Goal: Information Seeking & Learning: Learn about a topic

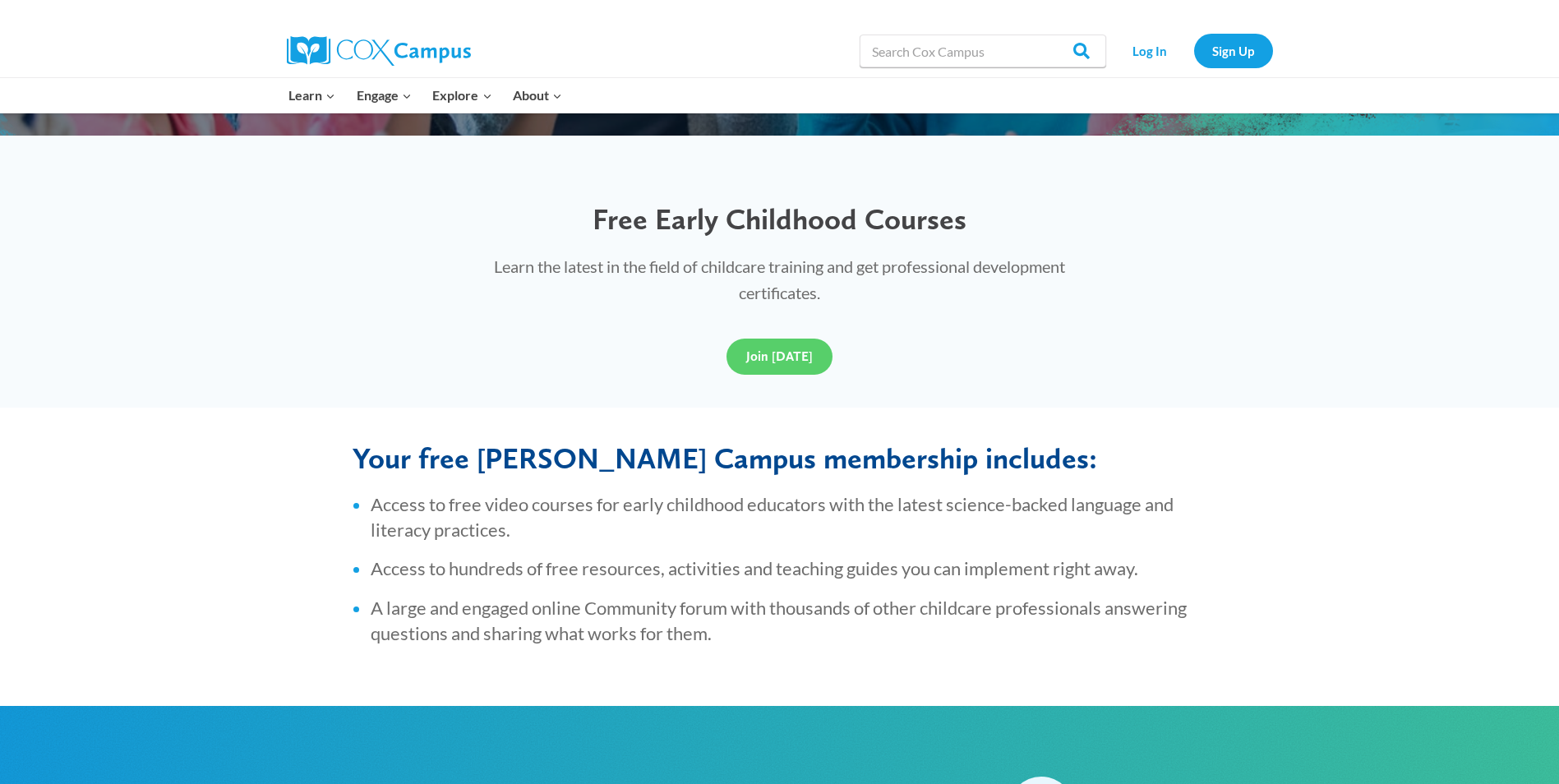
scroll to position [404, 0]
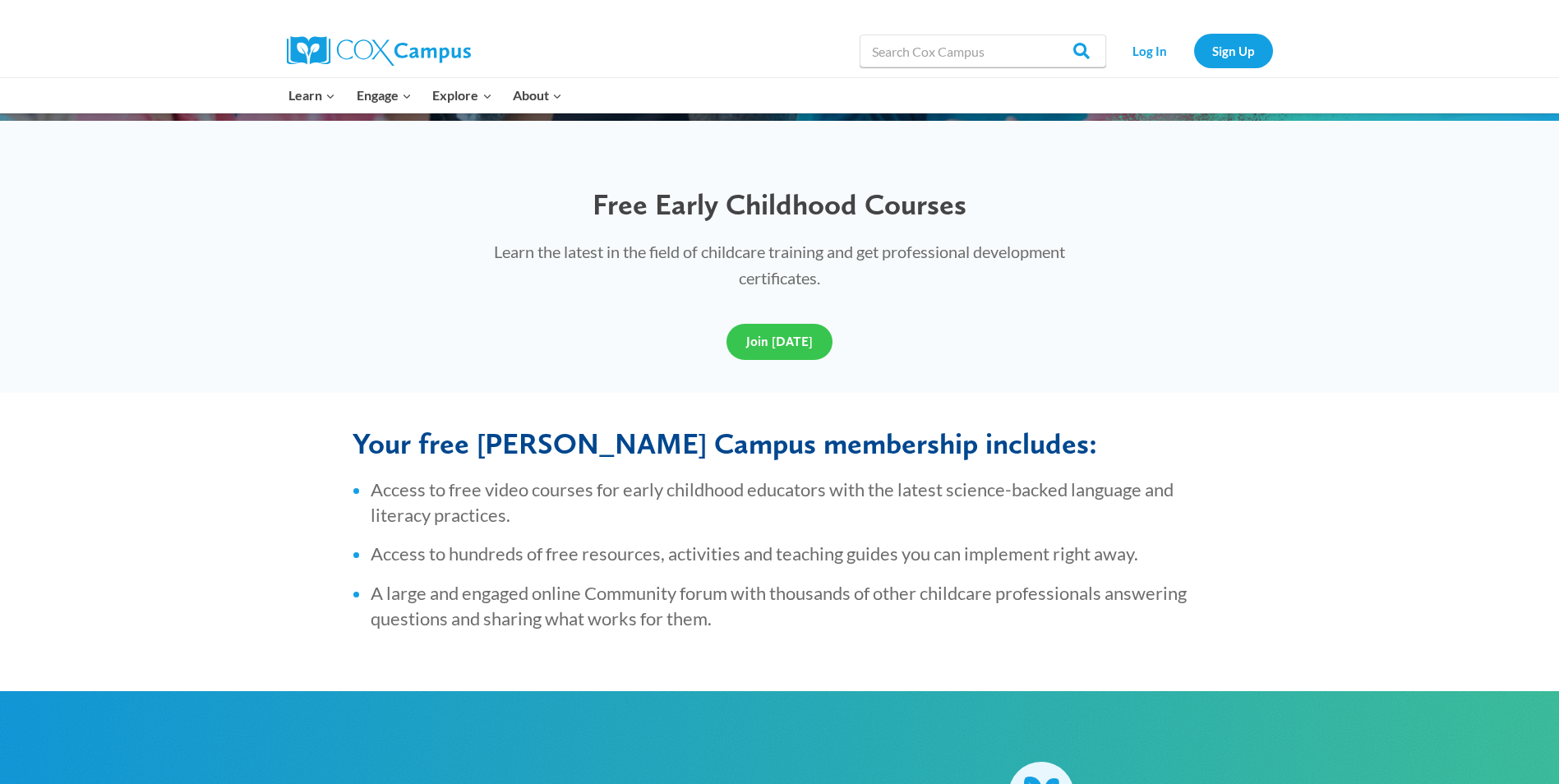
click at [775, 339] on span "Join [DATE]" at bounding box center [779, 341] width 67 height 16
click at [778, 345] on span "Join [DATE]" at bounding box center [779, 341] width 67 height 16
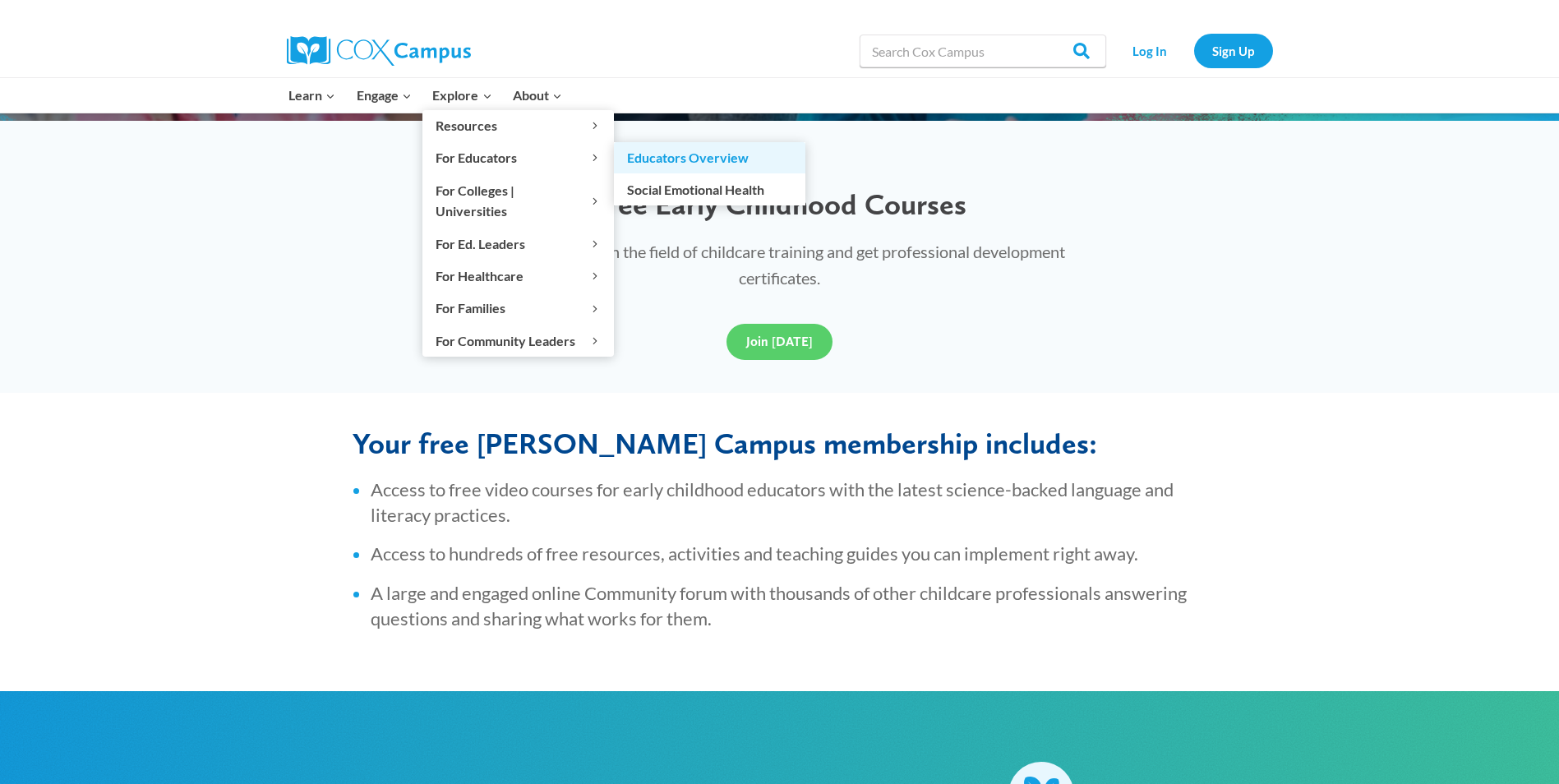
click at [670, 159] on link "Educators Overview" at bounding box center [710, 158] width 191 height 31
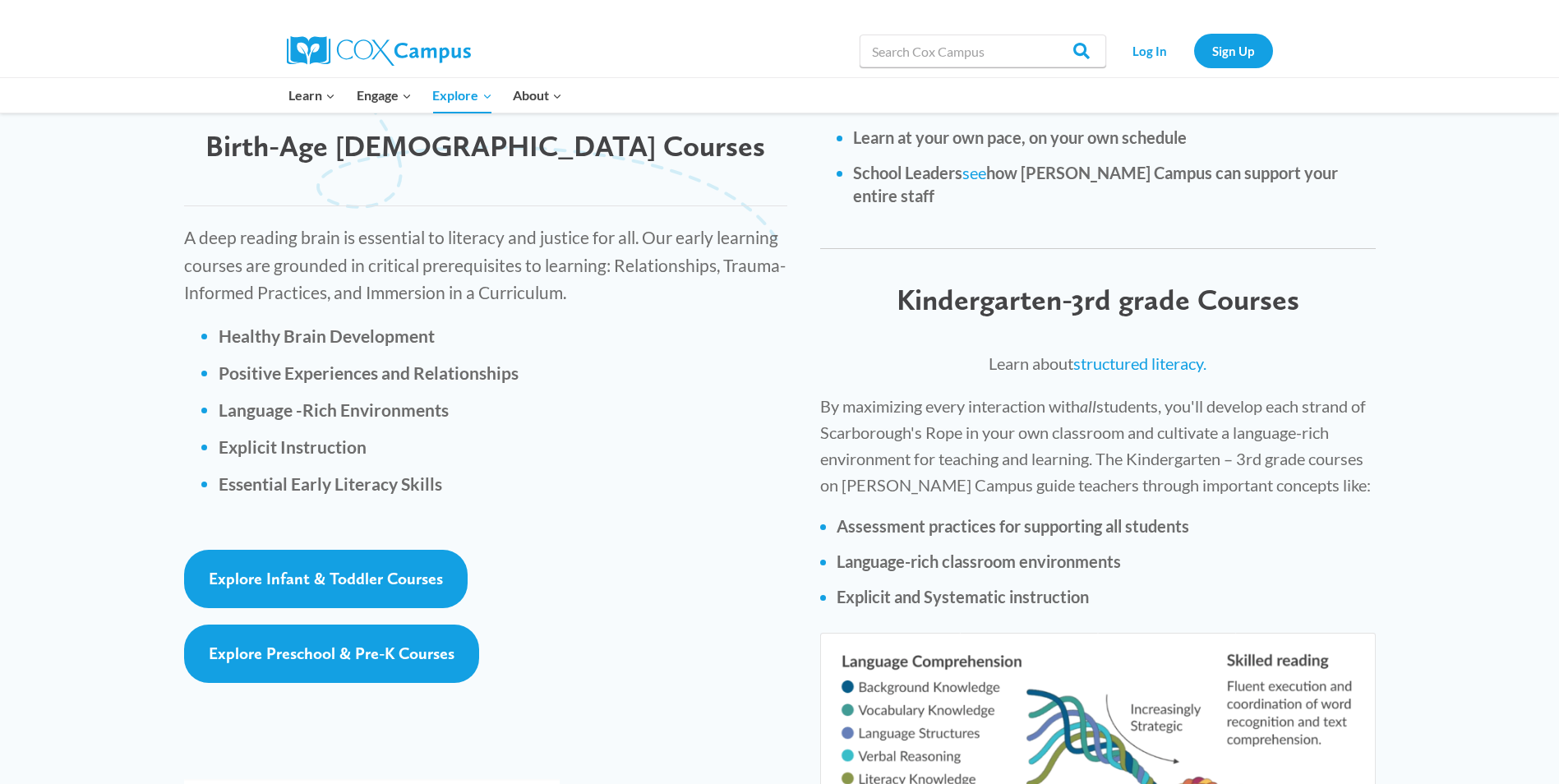
scroll to position [2294, 0]
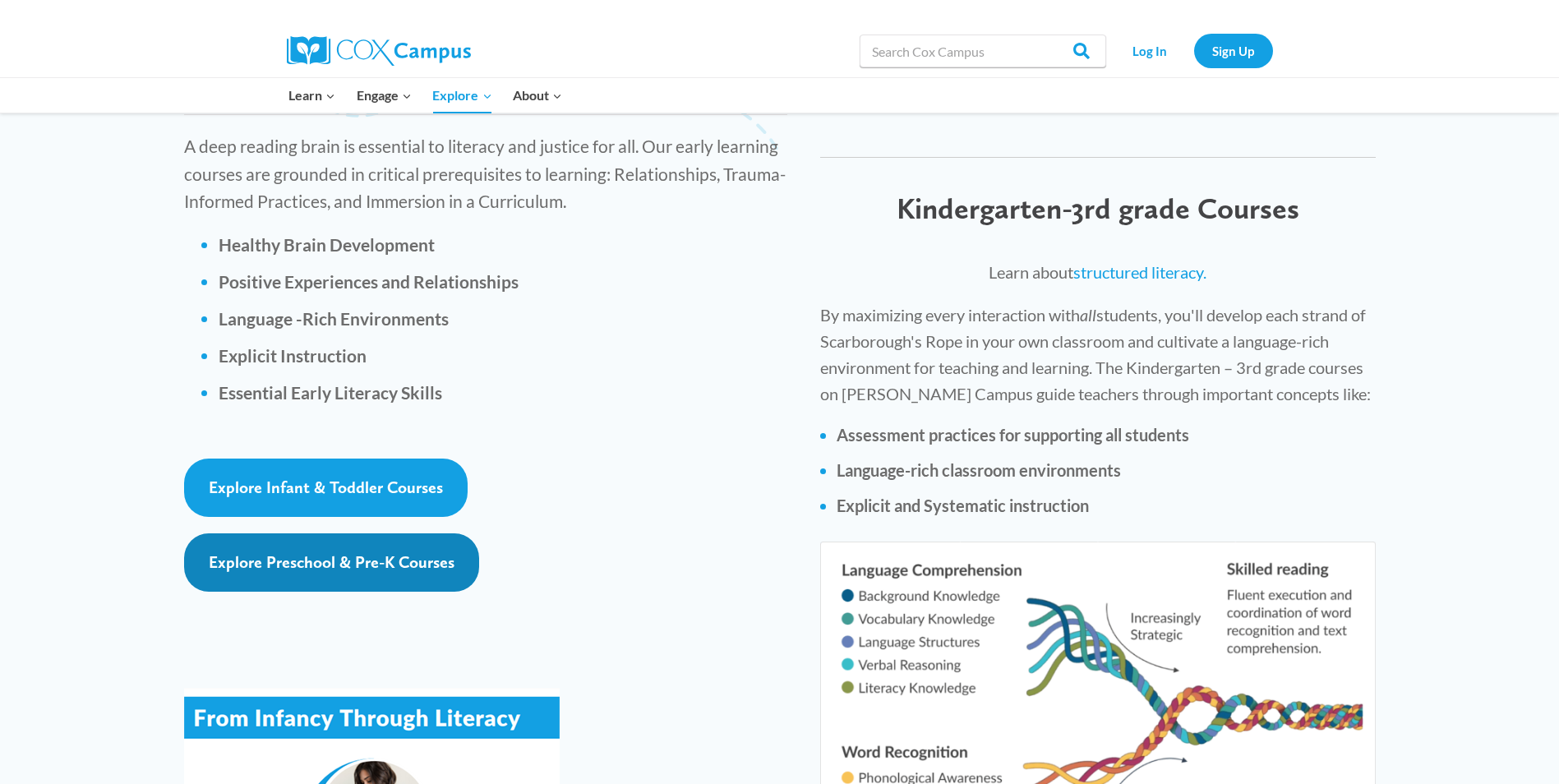
click at [309, 552] on span "Explore Preschool & Pre-K Courses" at bounding box center [332, 562] width 246 height 20
click at [296, 552] on span "Explore Preschool & Pre-K Courses" at bounding box center [332, 562] width 246 height 20
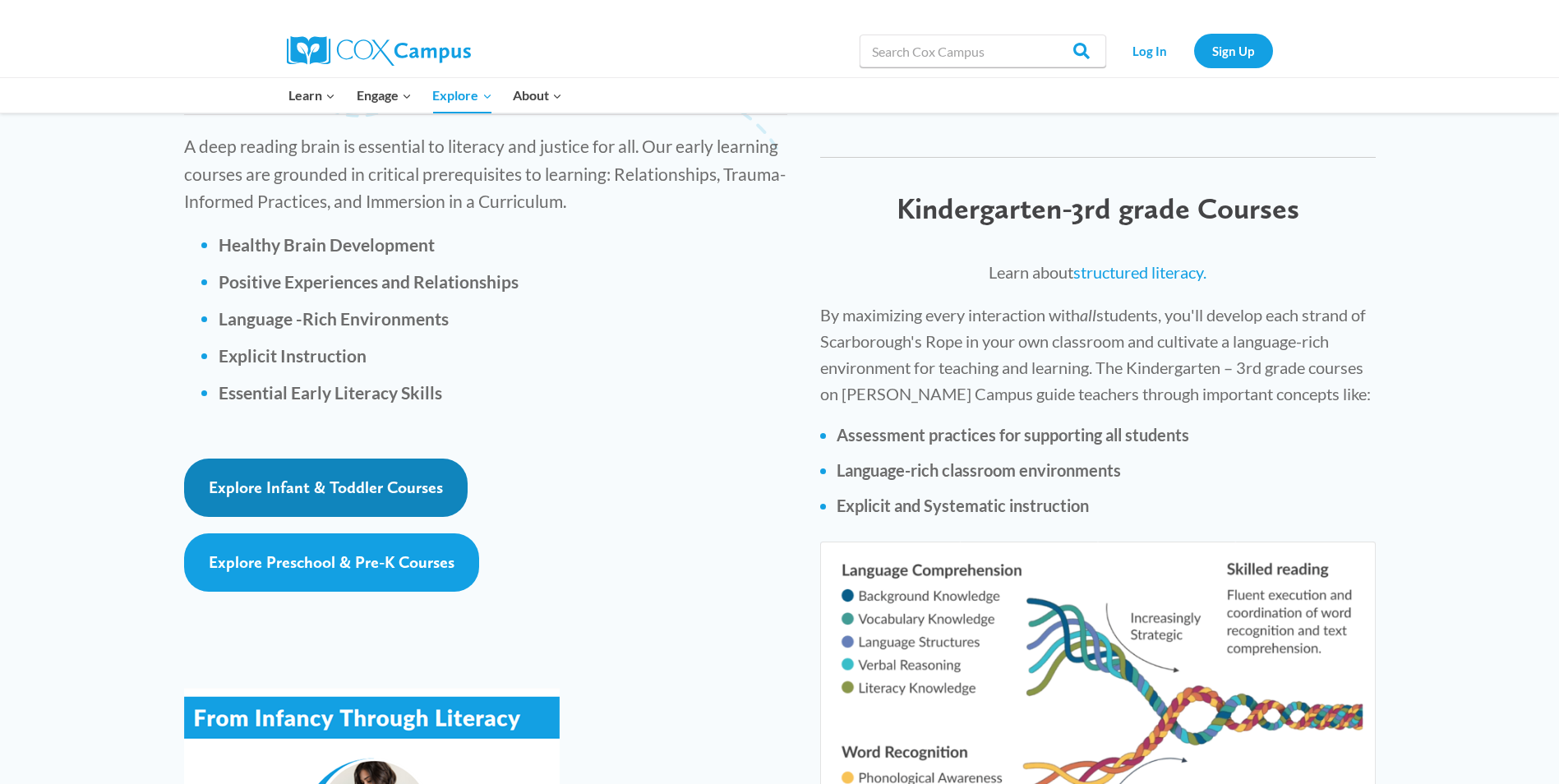
click at [345, 478] on span "Explore Infant & Toddler Courses" at bounding box center [326, 488] width 234 height 20
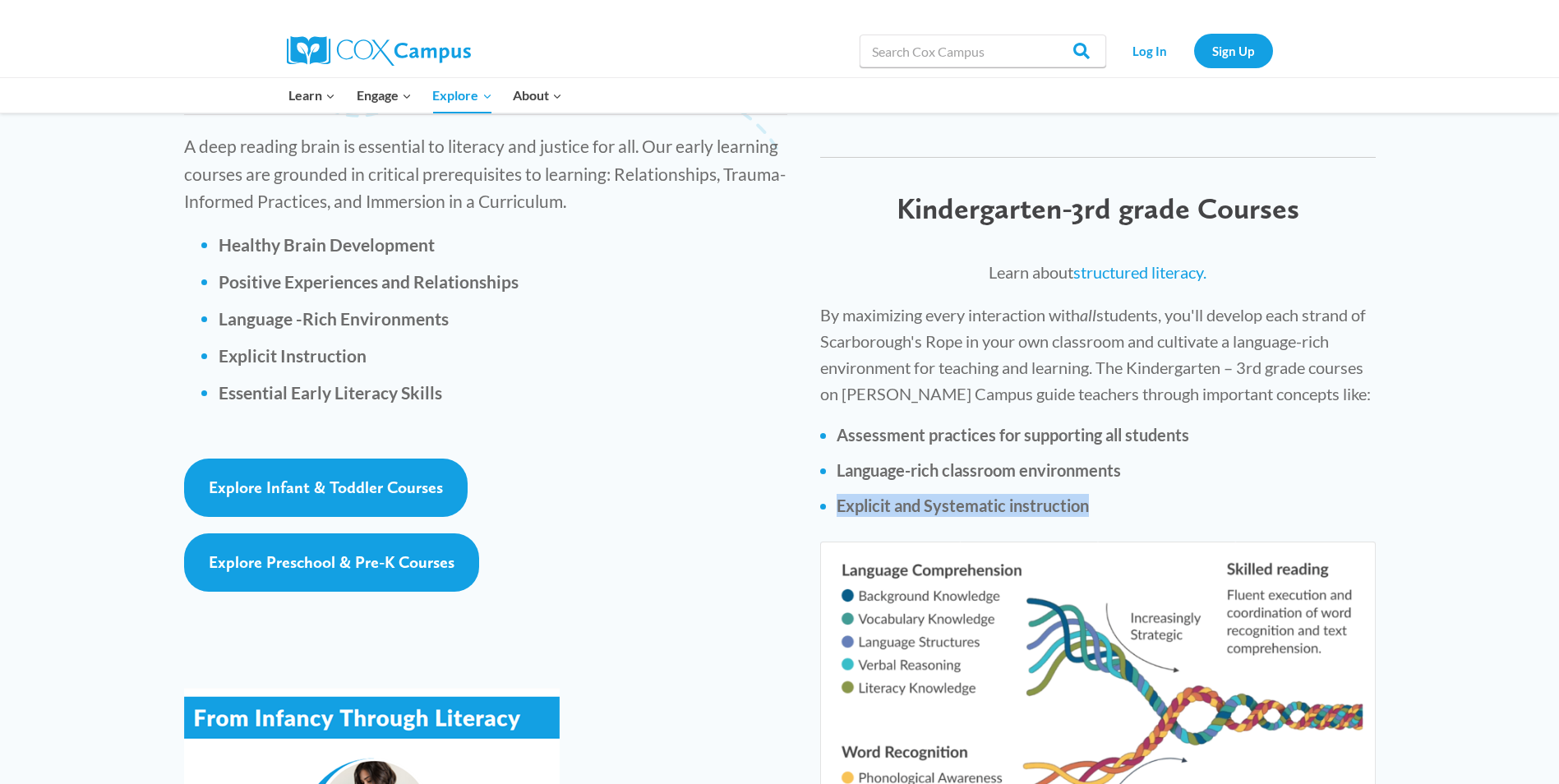
drag, startPoint x: 1557, startPoint y: 378, endPoint x: 1563, endPoint y: 424, distance: 46.4
click at [1558, 428] on html "Skip to content Search in https://coxcampus.org/ Search Search Log In Sign Up L…" at bounding box center [779, 523] width 1559 height 5636
drag, startPoint x: 1563, startPoint y: 423, endPoint x: 1387, endPoint y: 402, distance: 177.2
click at [1387, 402] on div "Learn about structured literacy. By maximizing every interaction with all stude…" at bounding box center [1098, 571] width 588 height 657
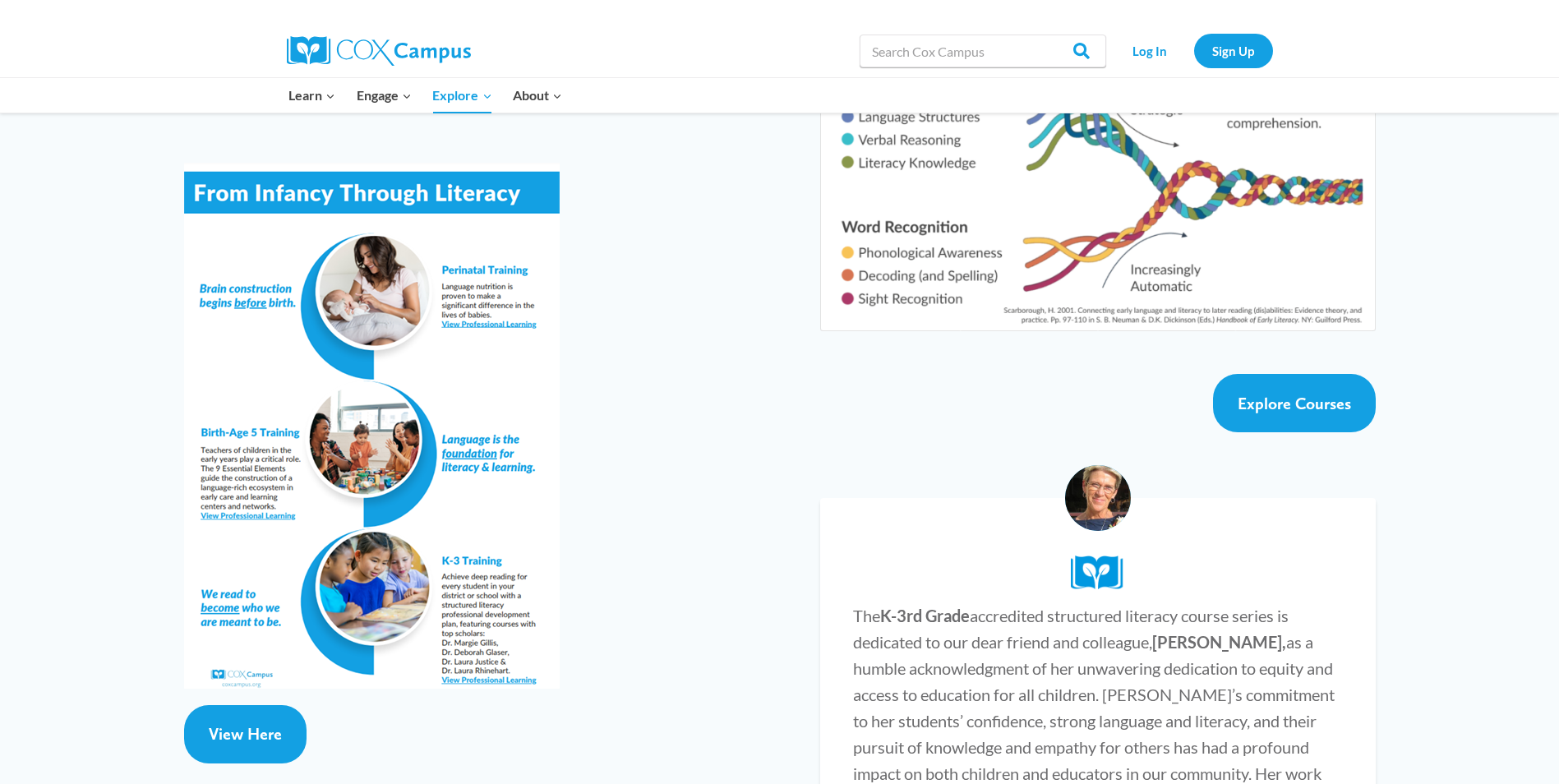
scroll to position [2898, 0]
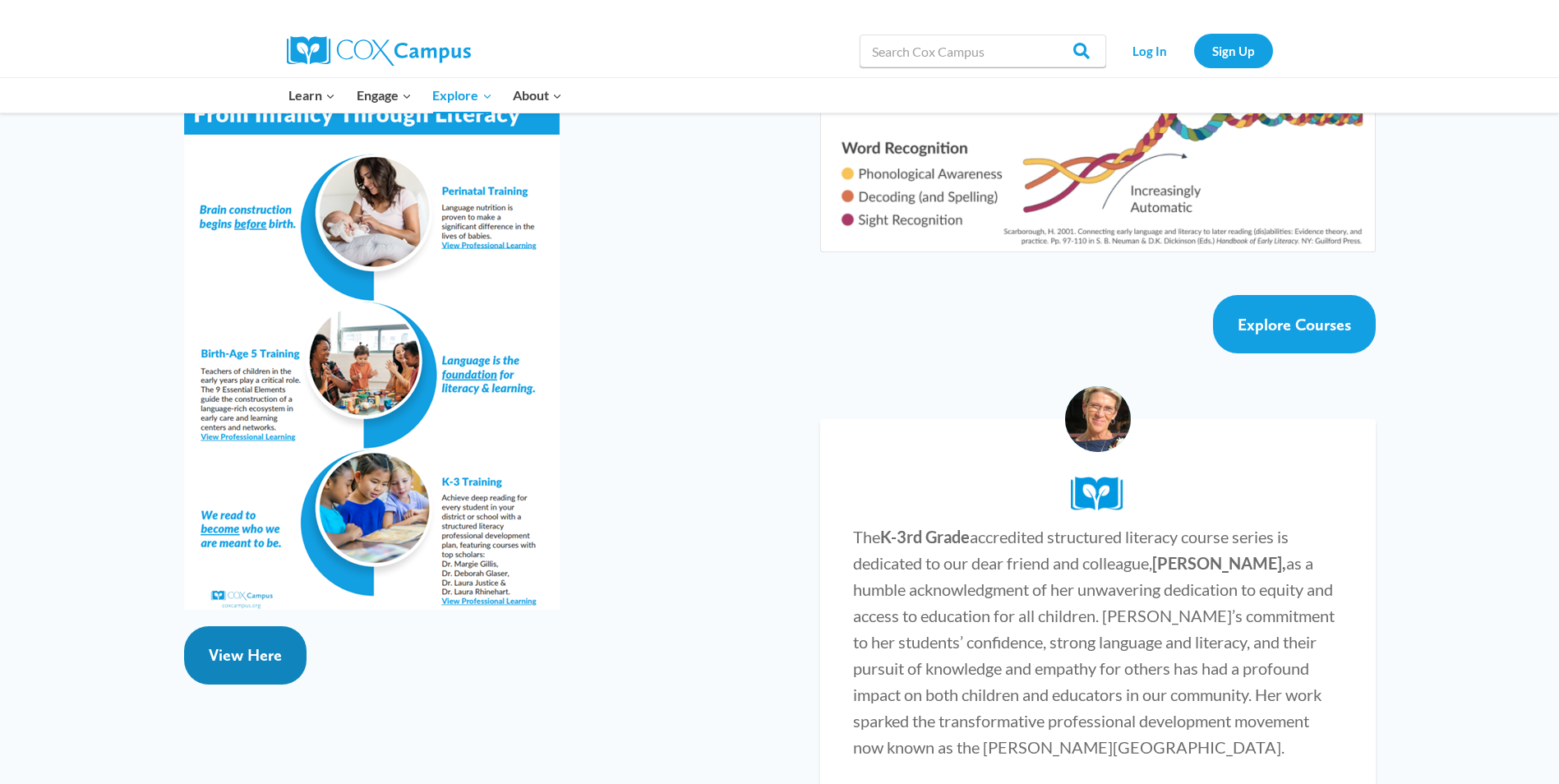
click at [242, 645] on span "View Here" at bounding box center [245, 655] width 73 height 20
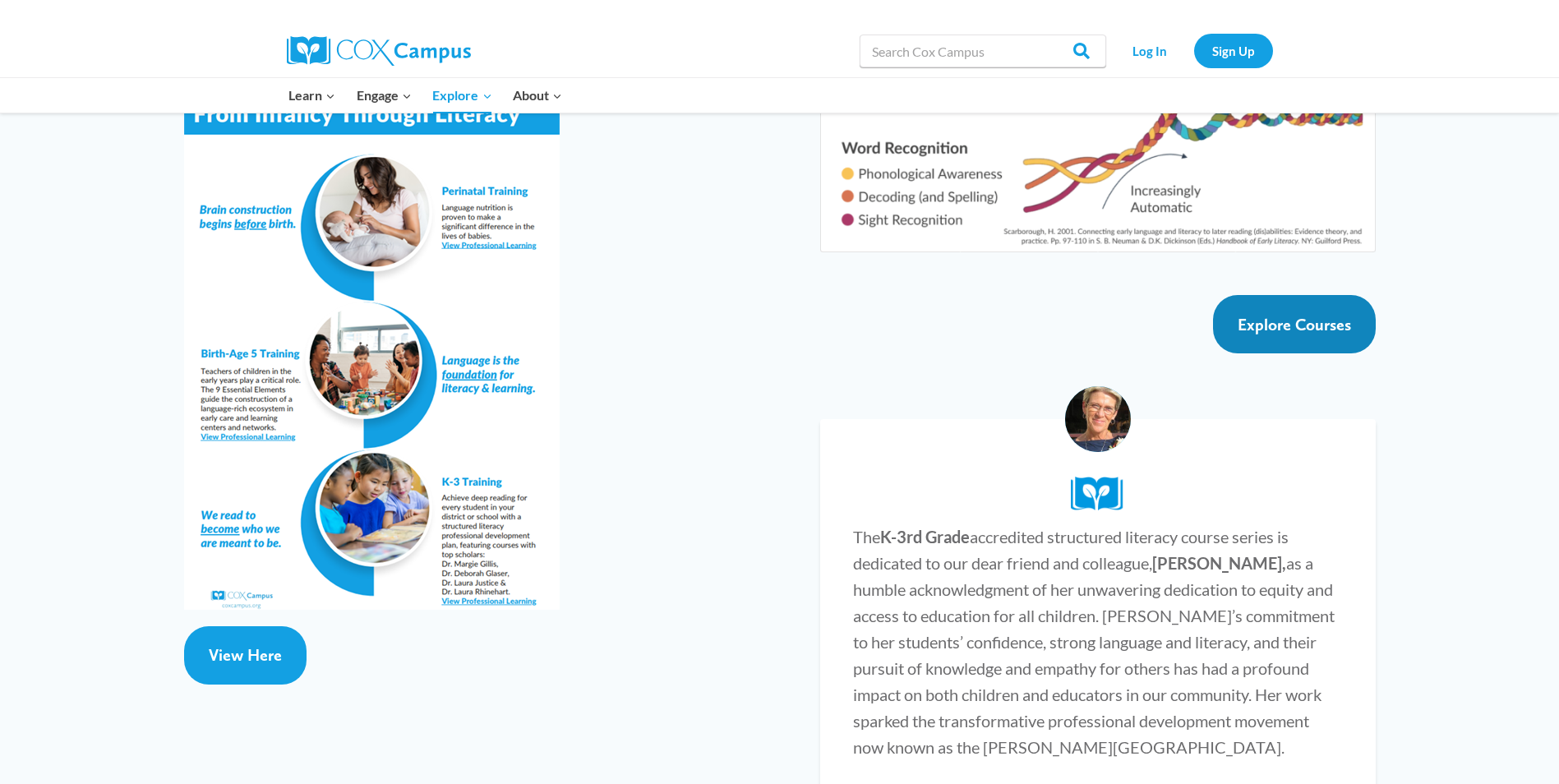
click at [1283, 314] on span "Explore Courses" at bounding box center [1294, 324] width 113 height 20
